Goal: Information Seeking & Learning: Learn about a topic

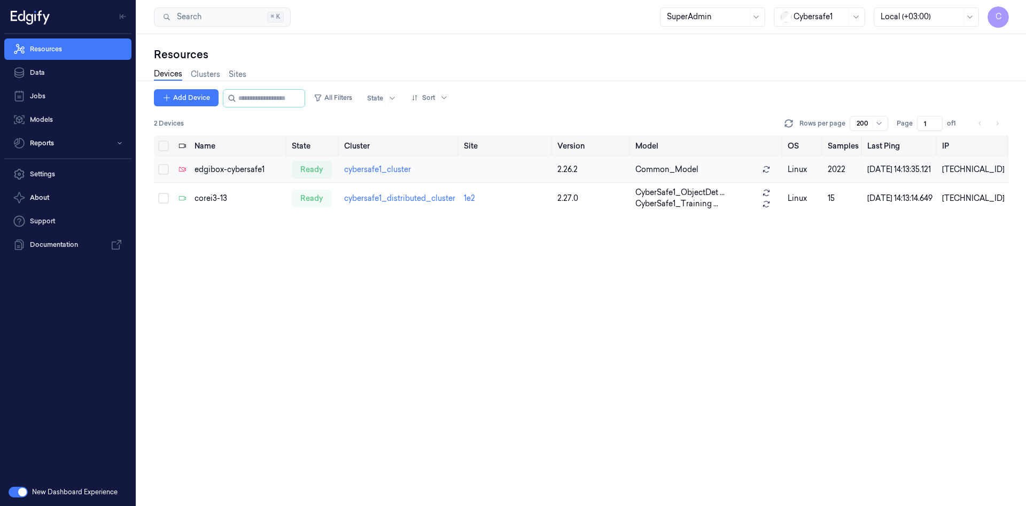
click at [374, 163] on td "cybersafe1_cluster" at bounding box center [400, 170] width 120 height 26
click at [381, 170] on link "cybersafe1_cluster" at bounding box center [377, 170] width 67 height 10
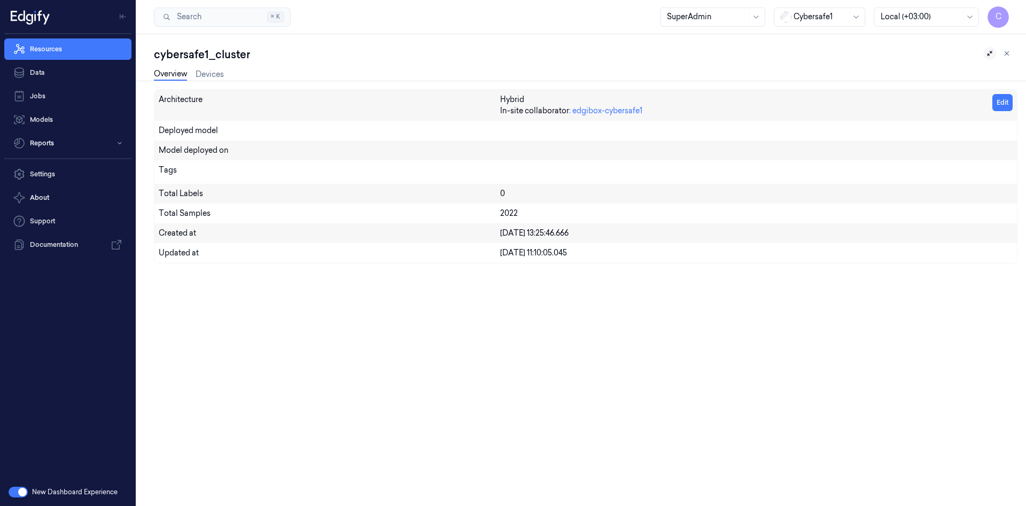
click at [989, 52] on icon at bounding box center [989, 53] width 7 height 7
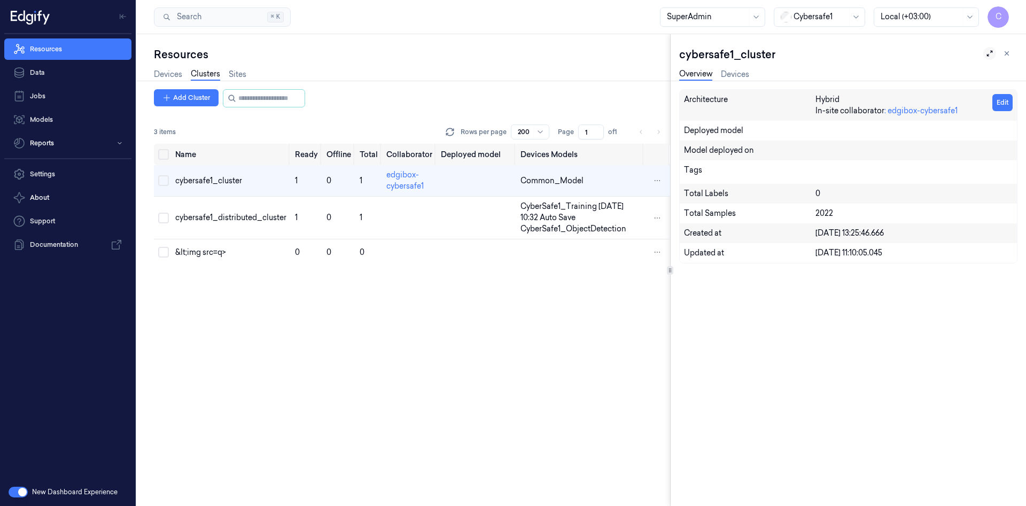
scroll to position [0, 17]
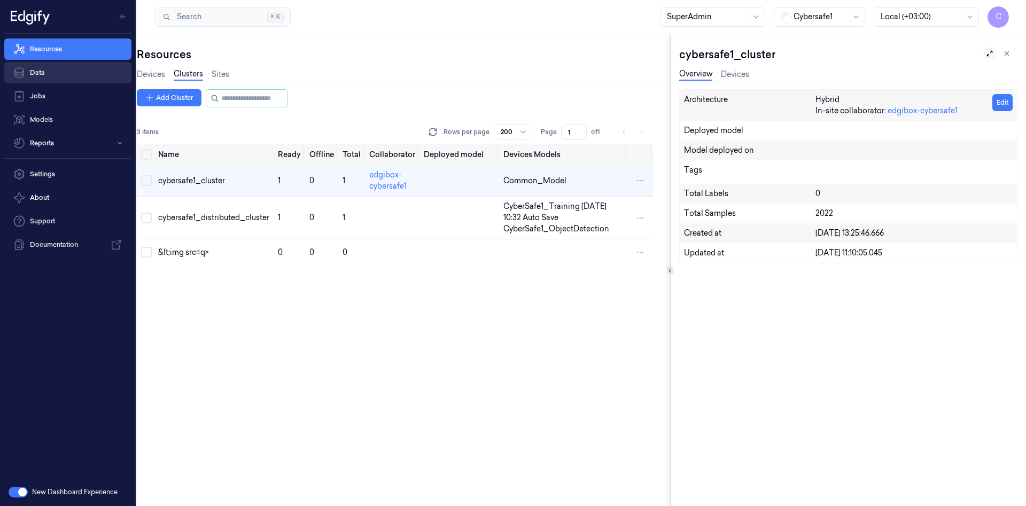
click at [35, 74] on link "Data" at bounding box center [67, 72] width 127 height 21
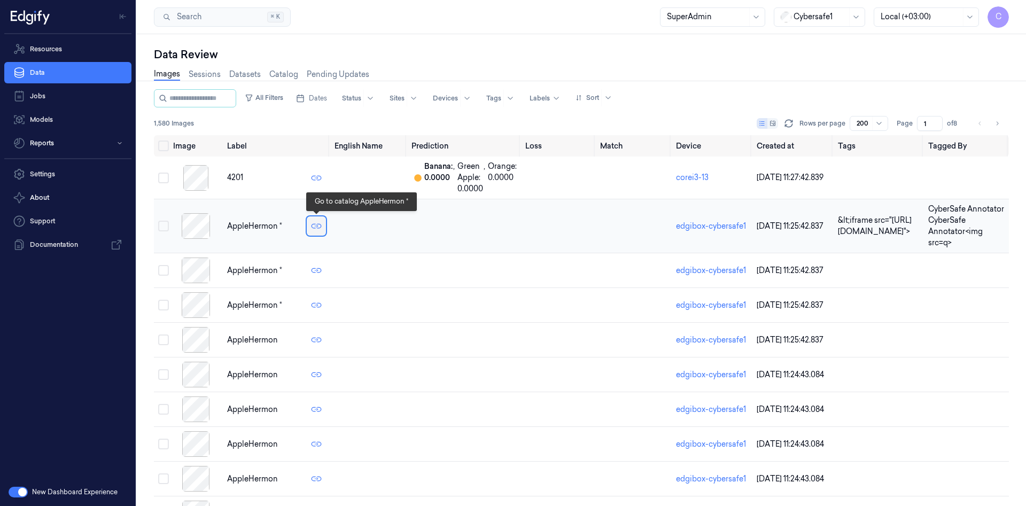
click at [318, 226] on icon at bounding box center [316, 225] width 5 height 5
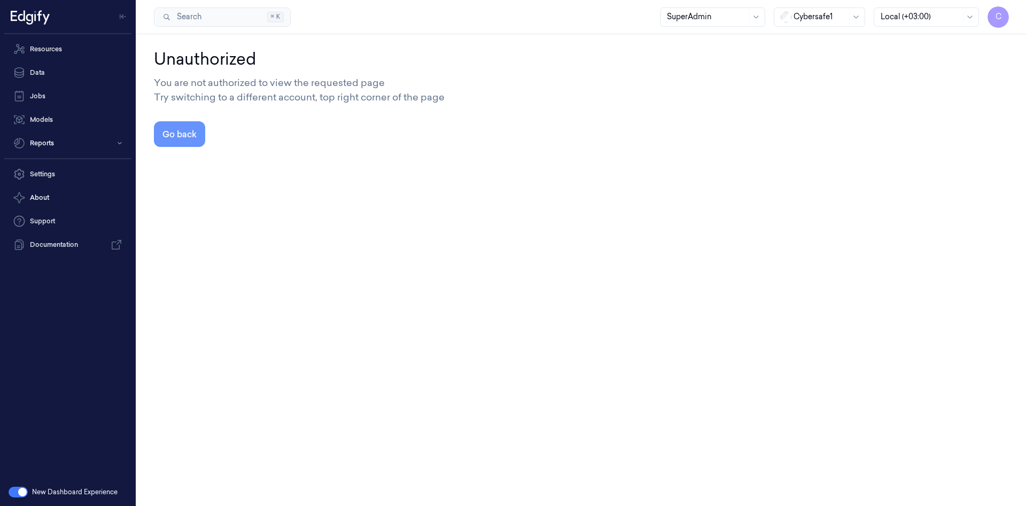
click at [173, 134] on button "Go back" at bounding box center [179, 134] width 51 height 26
